Goal: Information Seeking & Learning: Learn about a topic

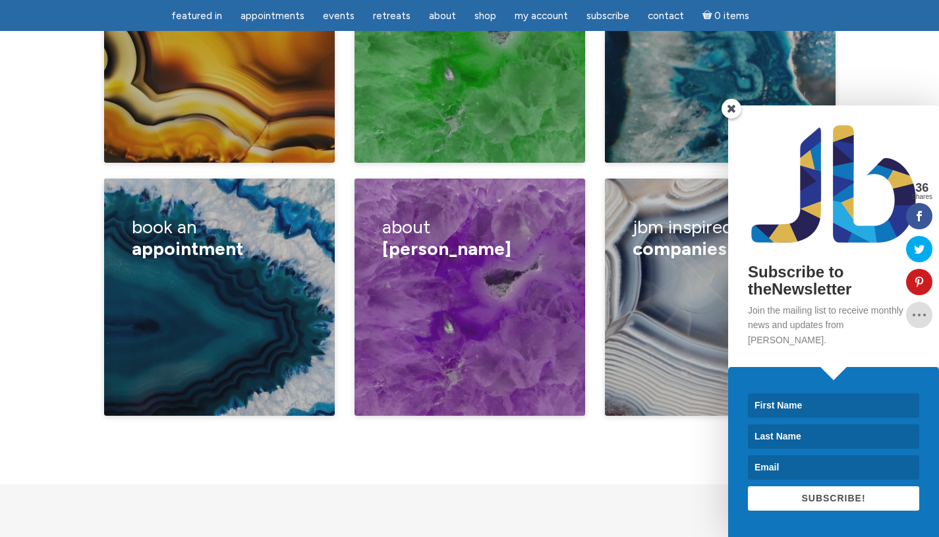
scroll to position [2261, 0]
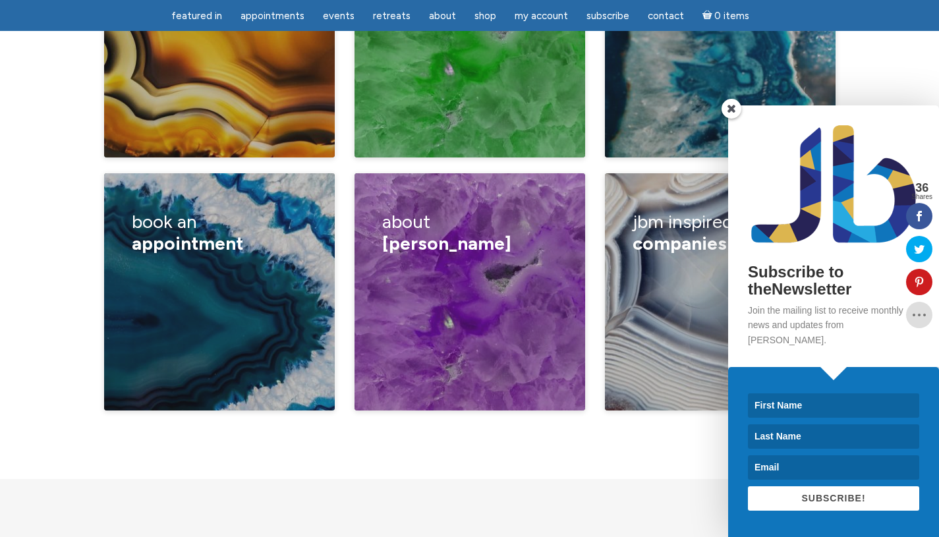
click at [732, 119] on span at bounding box center [731, 109] width 20 height 20
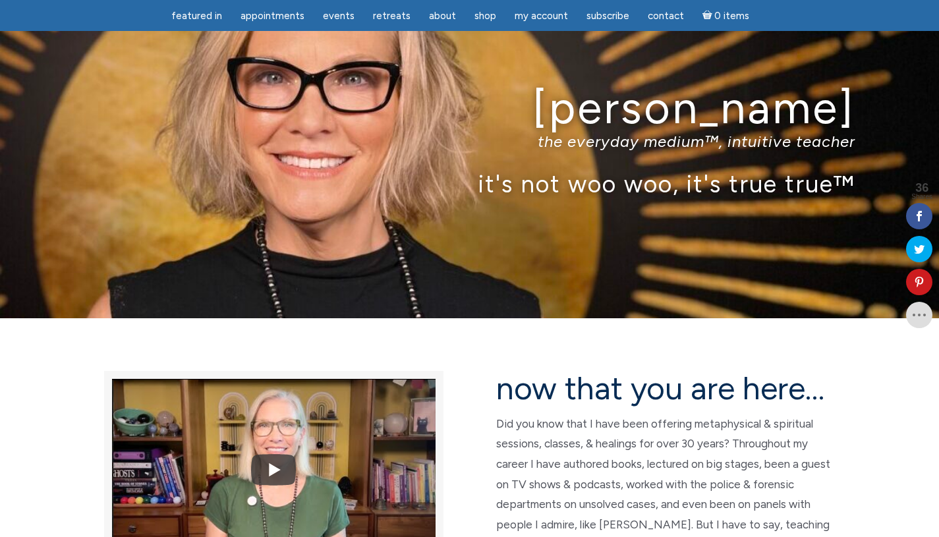
scroll to position [0, 0]
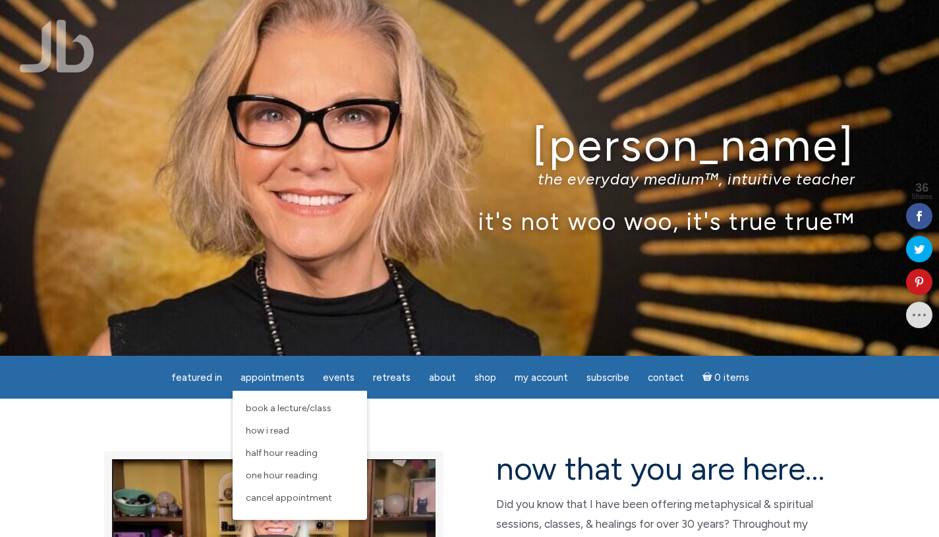
click at [264, 479] on span "One Hour Reading" at bounding box center [282, 475] width 72 height 11
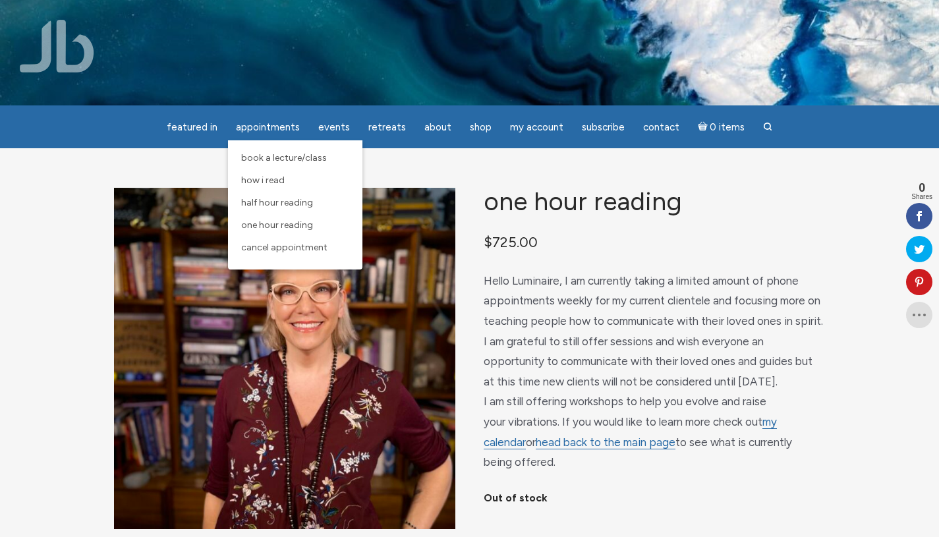
click at [264, 204] on span "Half Hour Reading" at bounding box center [277, 202] width 72 height 11
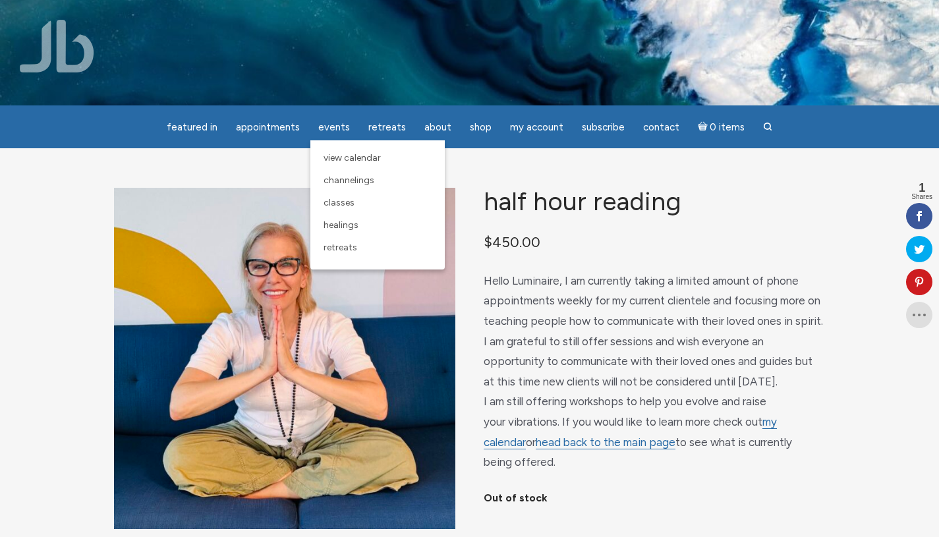
click at [336, 178] on span "Channelings" at bounding box center [349, 180] width 51 height 11
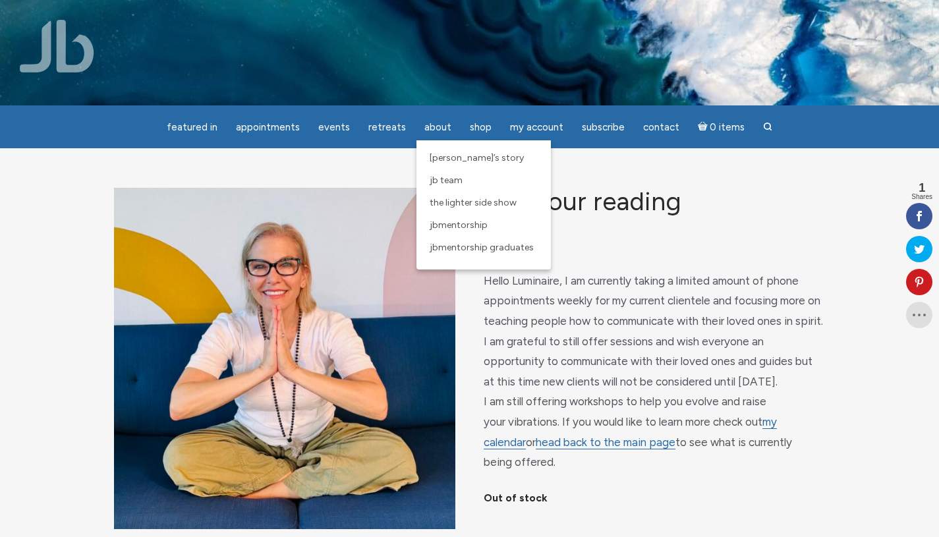
click at [438, 152] on span "[PERSON_NAME]’s Story" at bounding box center [477, 157] width 94 height 11
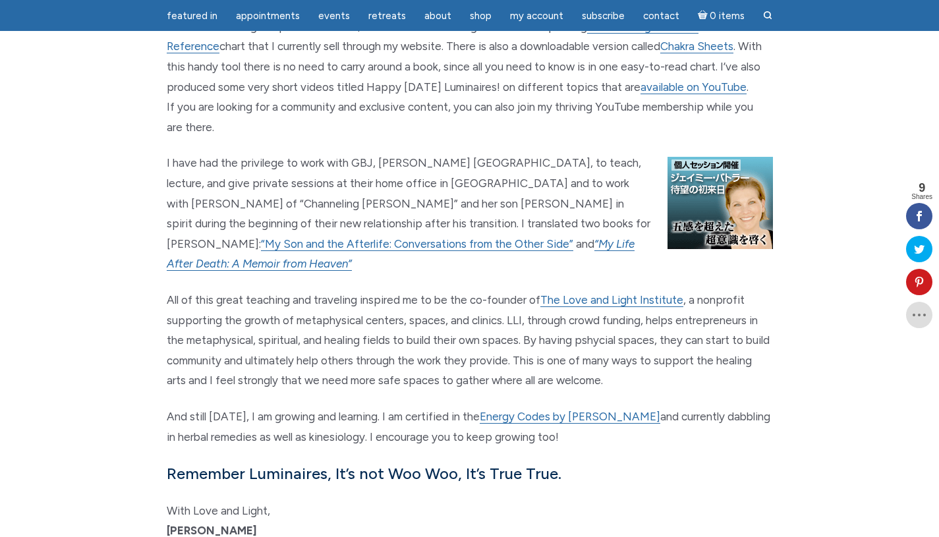
scroll to position [1410, 0]
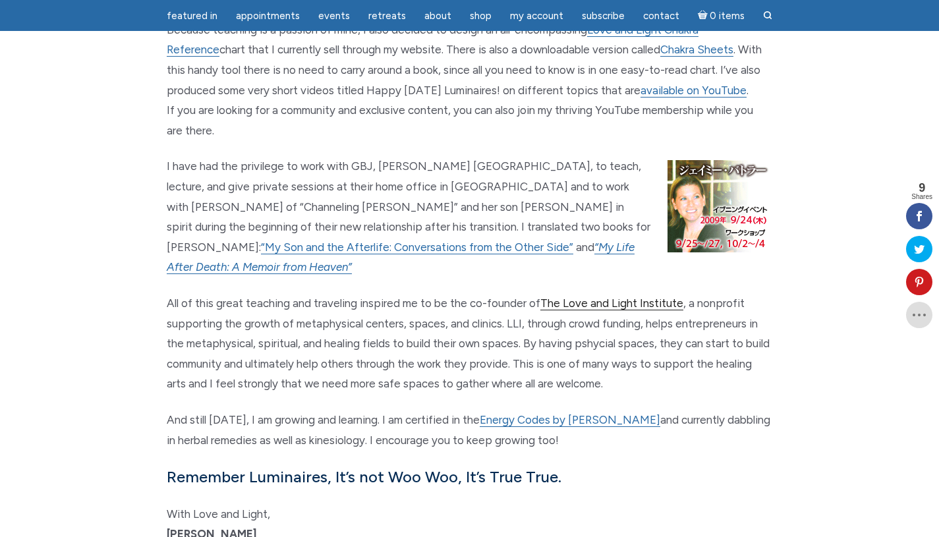
click at [648, 296] on link "The Love and Light Institute" at bounding box center [611, 303] width 143 height 14
click at [579, 296] on link "The Love and Light Institute" at bounding box center [611, 303] width 143 height 14
